Goal: Check status: Check status

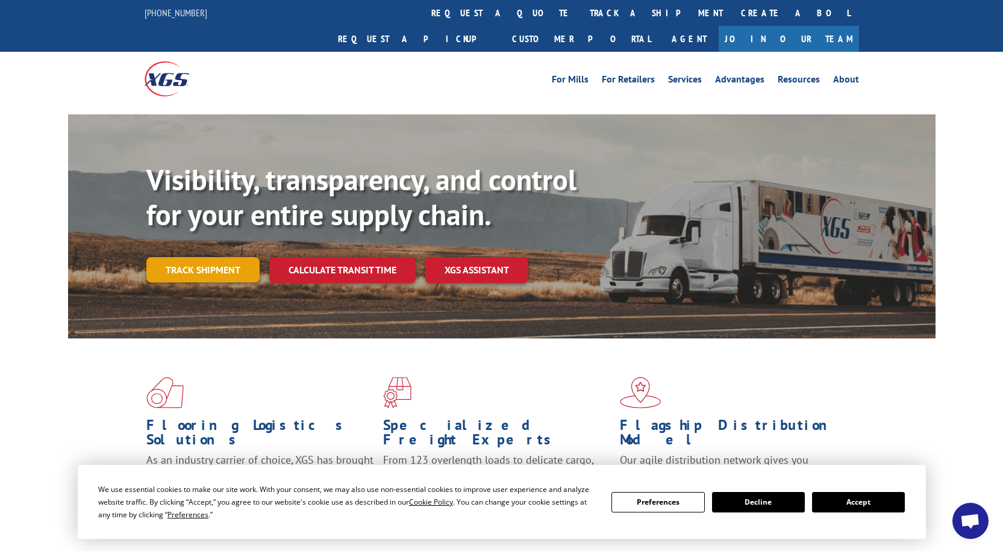
click at [225, 257] on link "Track shipment" at bounding box center [202, 269] width 113 height 25
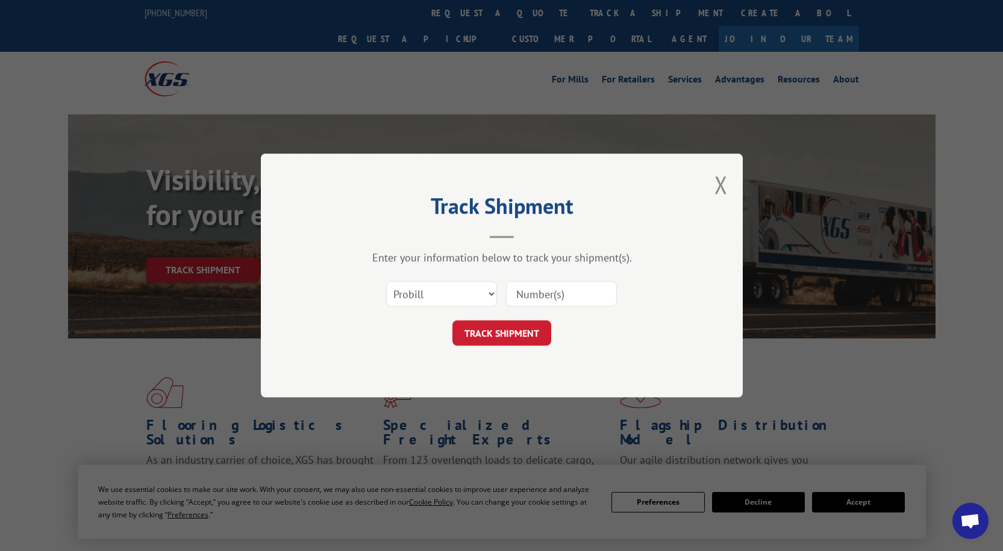
paste input "FPX00325426"
type input "FPX00325426"
click at [518, 322] on button "TRACK SHIPMENT" at bounding box center [501, 332] width 99 height 25
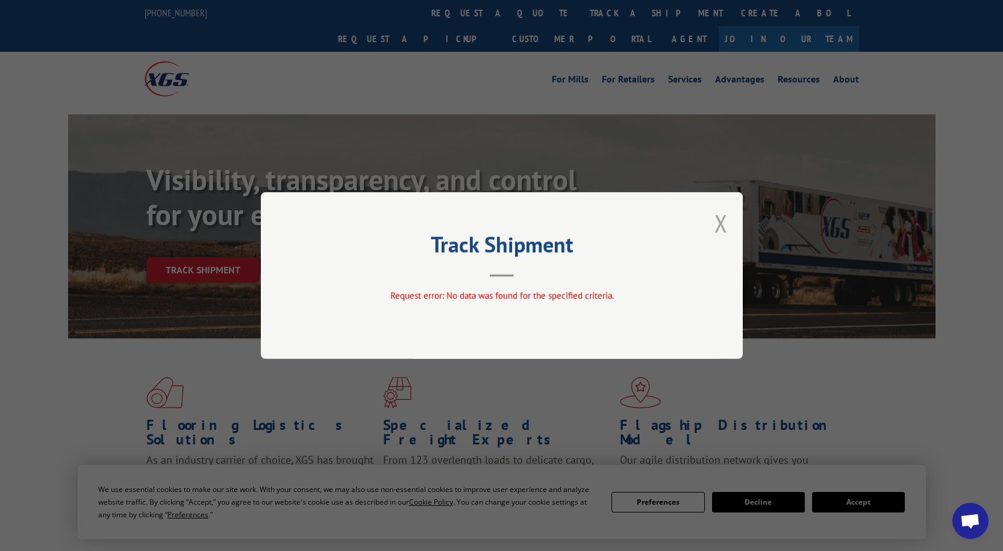
click at [721, 222] on button "Close modal" at bounding box center [720, 223] width 13 height 32
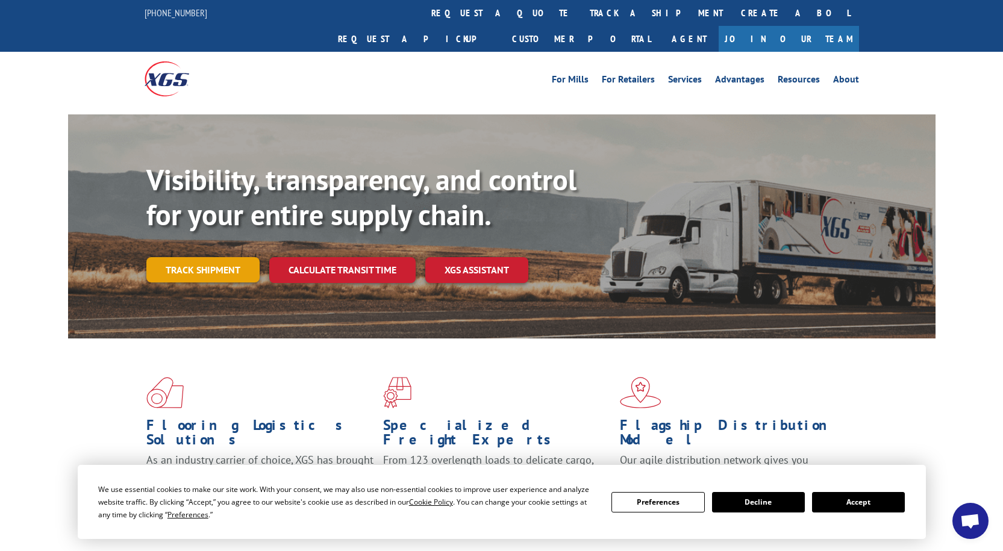
click at [239, 257] on link "Track shipment" at bounding box center [202, 269] width 113 height 25
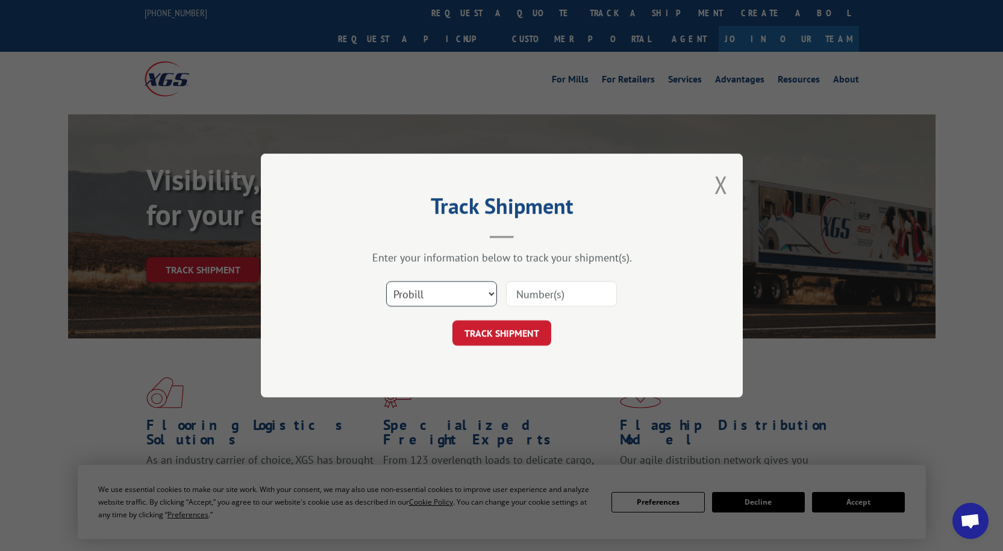
click at [431, 301] on select "Select category... Probill BOL PO" at bounding box center [441, 293] width 111 height 25
select select "bol"
click at [386, 281] on select "Select category... Probill BOL PO" at bounding box center [441, 293] width 111 height 25
paste input "FPX00325426"
type input "FPX00325426"
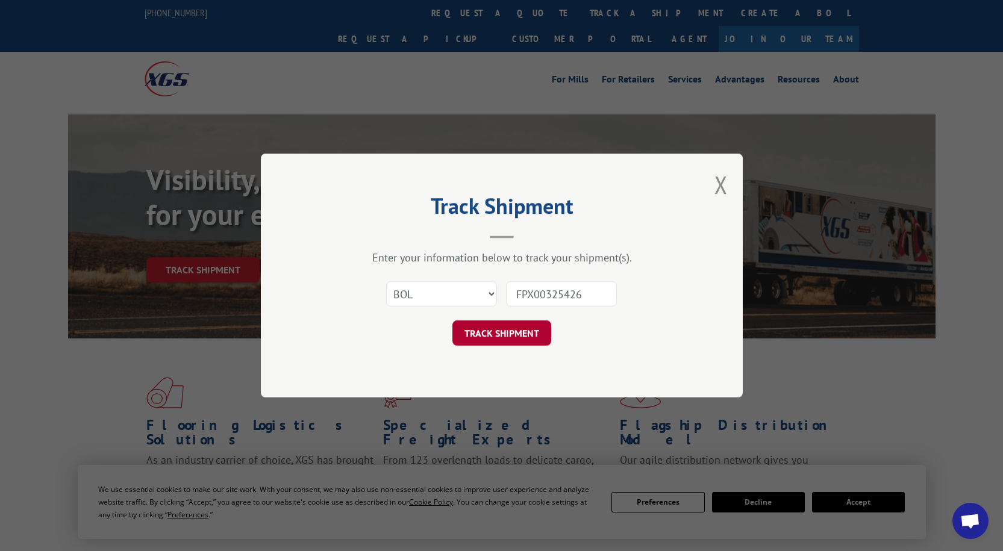
click at [518, 325] on button "TRACK SHIPMENT" at bounding box center [501, 332] width 99 height 25
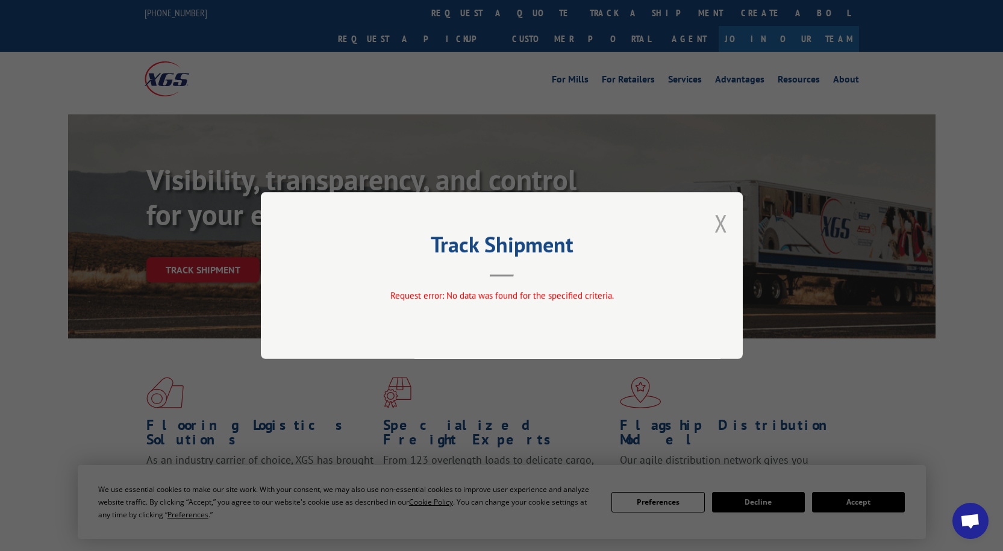
click at [724, 222] on button "Close modal" at bounding box center [720, 223] width 13 height 32
